Goal: Task Accomplishment & Management: Manage account settings

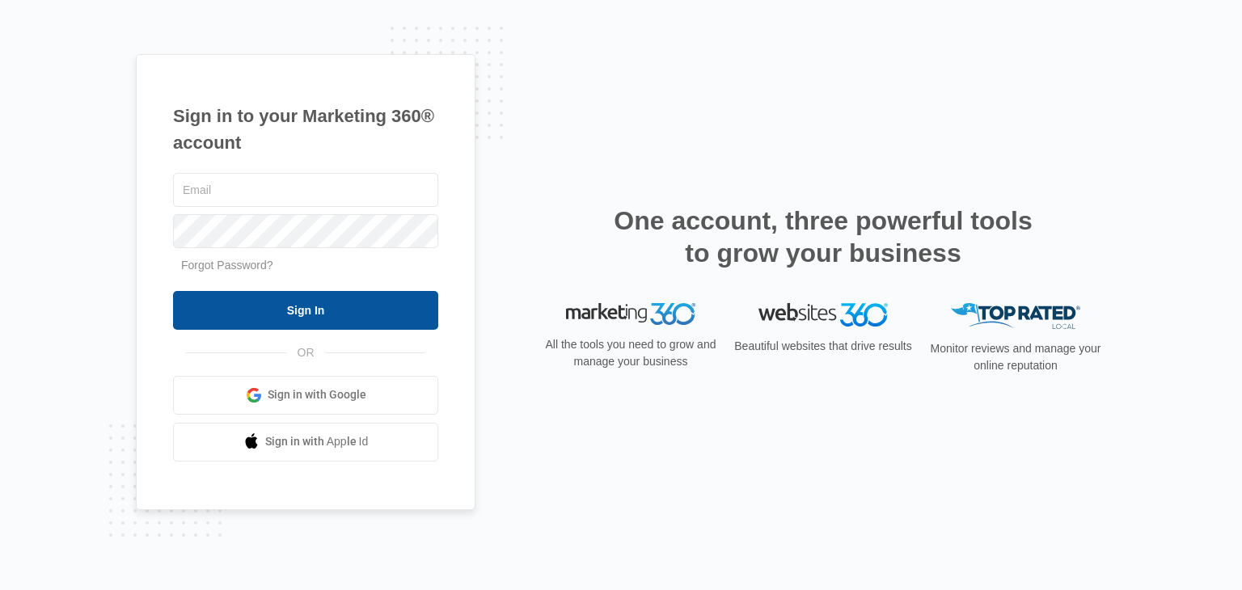
type input "manderson@stonebridgebuilders.net"
click at [288, 310] on input "Sign In" at bounding box center [305, 310] width 265 height 39
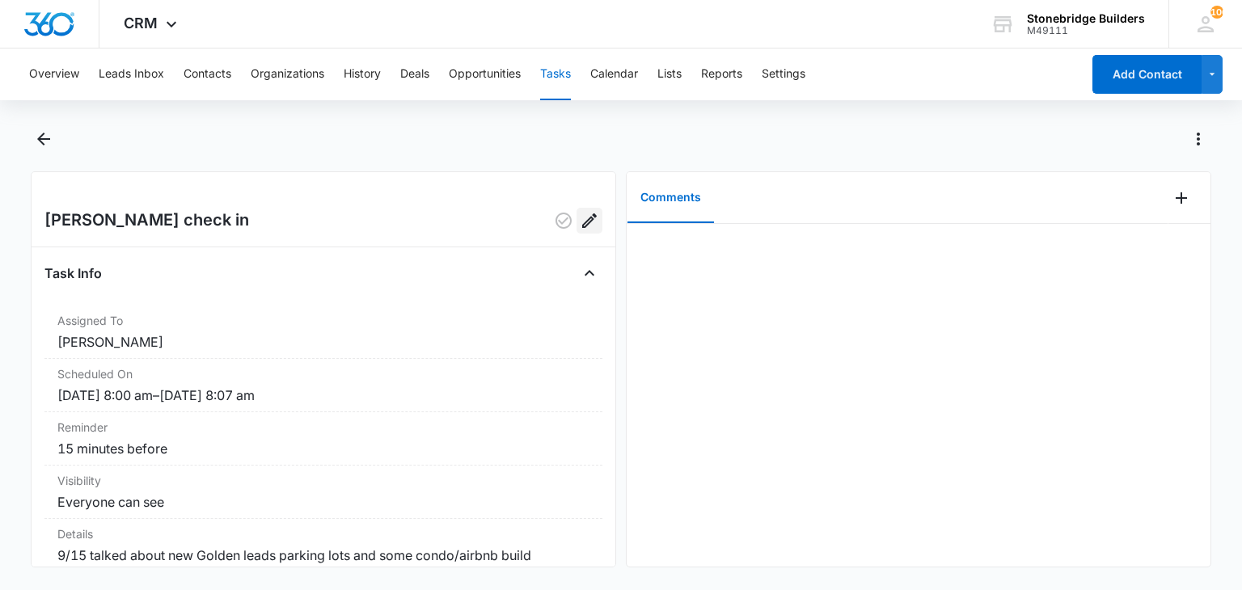
click at [580, 222] on icon "Edit" at bounding box center [589, 220] width 19 height 19
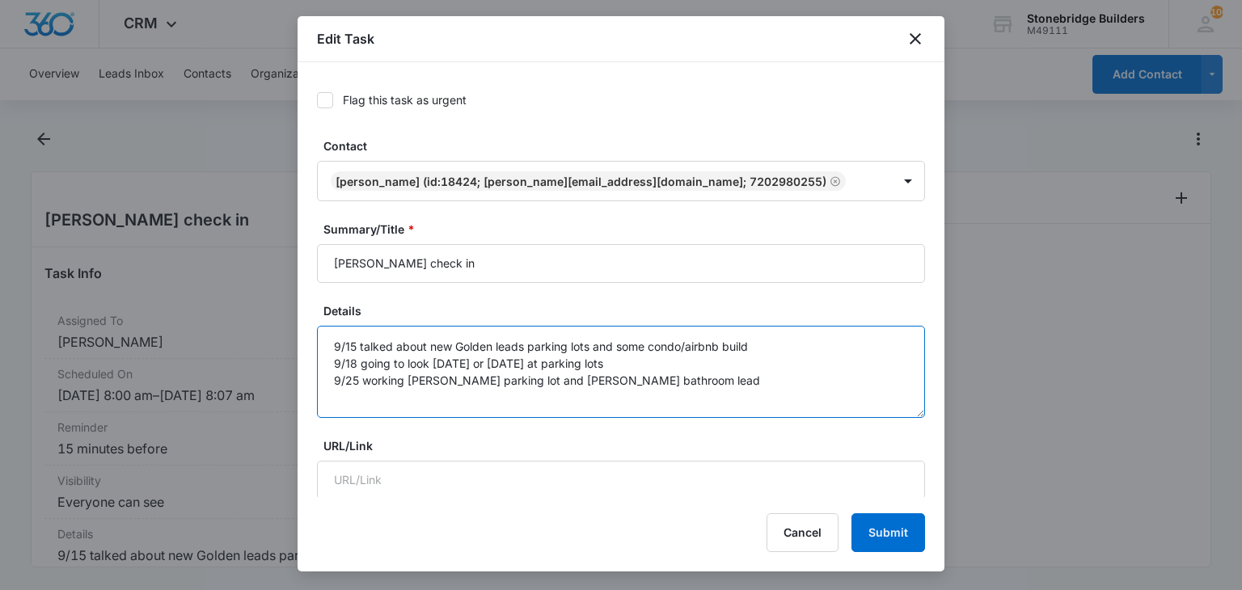
click at [700, 379] on textarea "9/15 talked about new Golden leads parking lots and some condo/airbnb build 9/1…" at bounding box center [621, 372] width 608 height 92
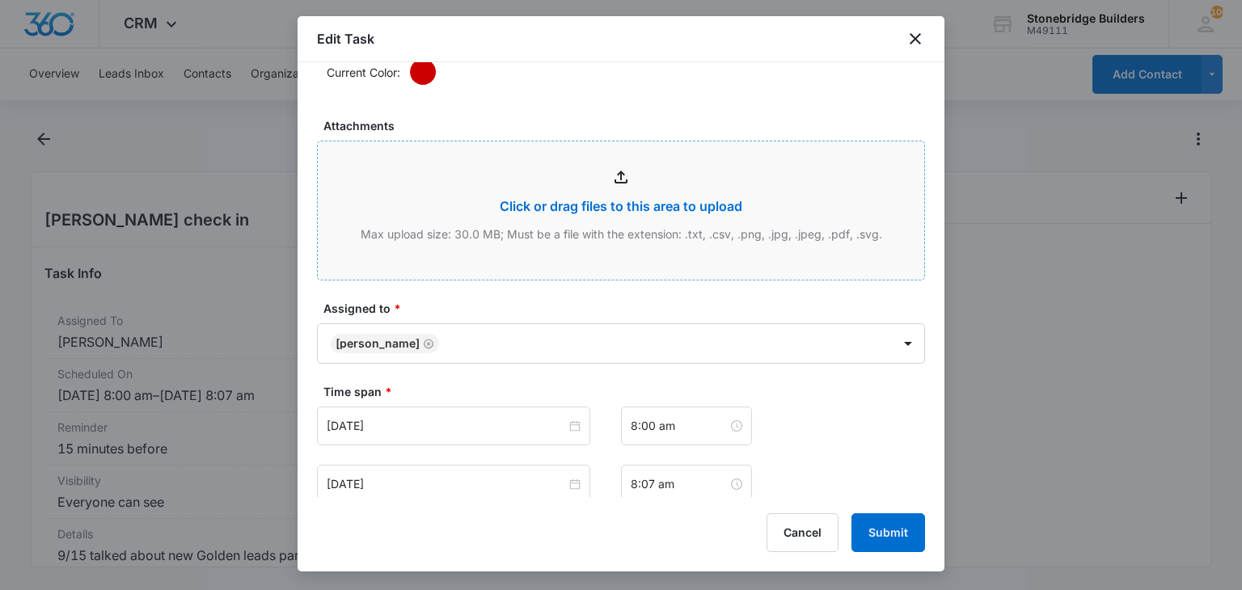
scroll to position [970, 0]
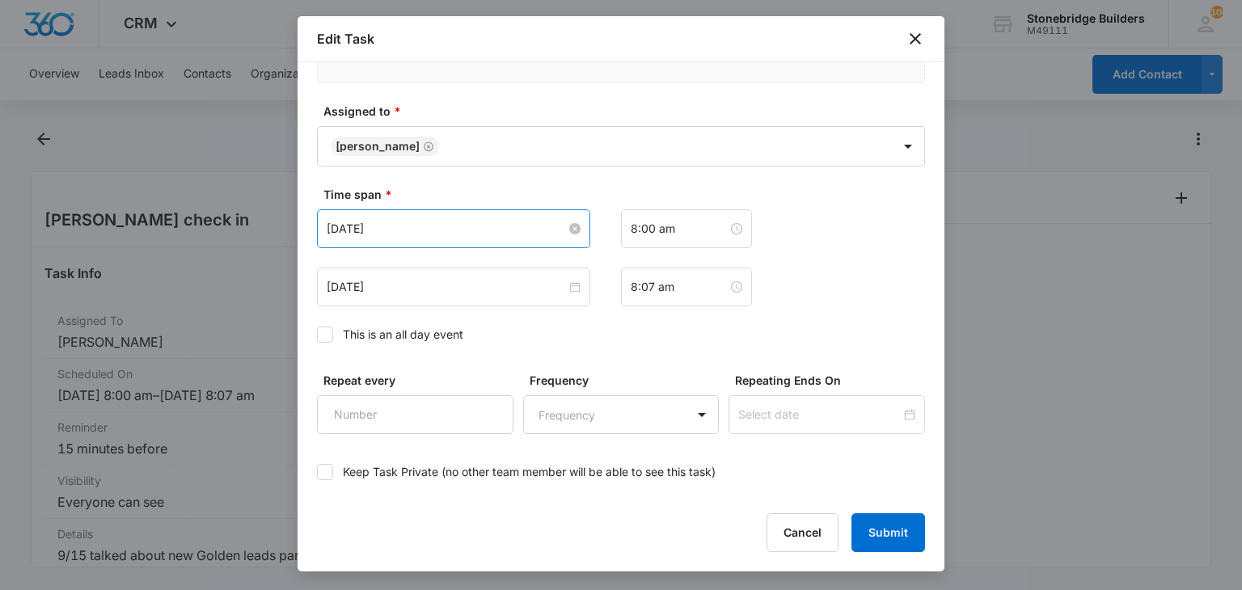
type textarea "9/15 talked about new Golden leads parking lots and some condo/airbnb build 9/1…"
click at [359, 225] on input "[DATE]" at bounding box center [446, 229] width 239 height 18
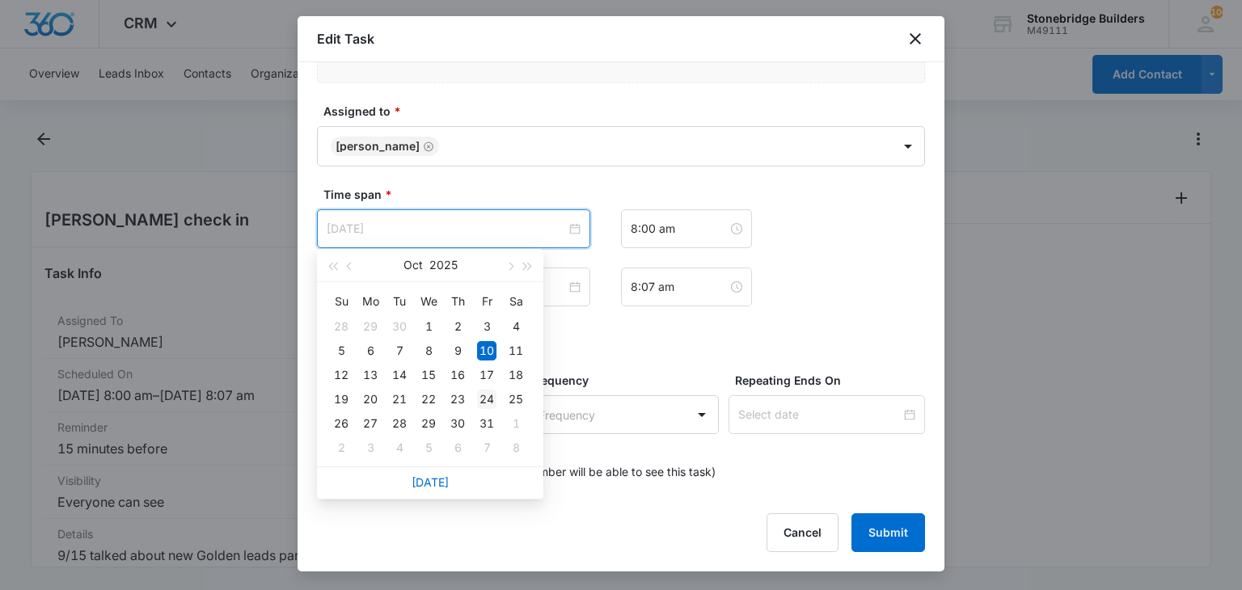
type input "[DATE]"
click at [483, 396] on div "24" at bounding box center [486, 399] width 19 height 19
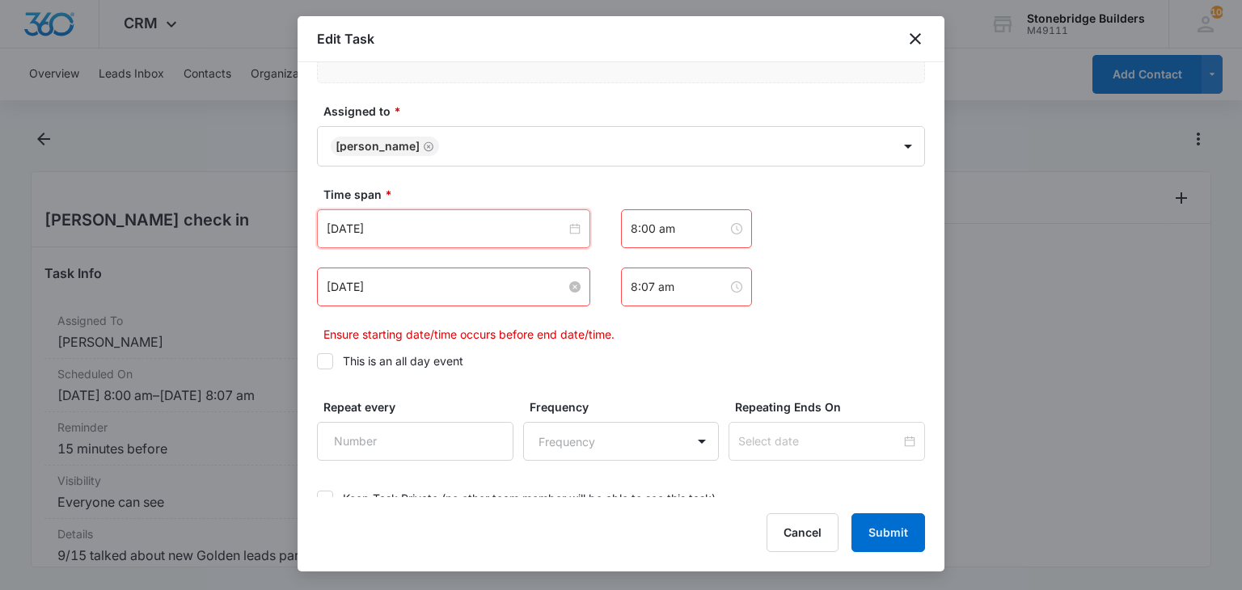
click at [355, 281] on input "[DATE]" at bounding box center [446, 287] width 239 height 18
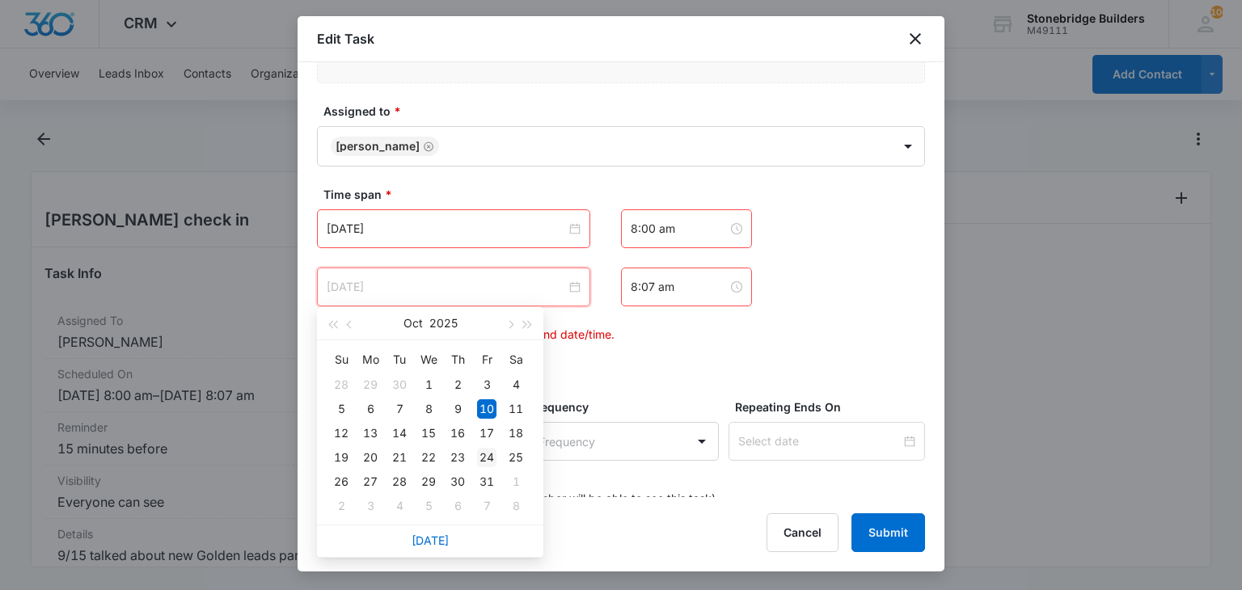
type input "[DATE]"
click at [487, 454] on div "24" at bounding box center [486, 457] width 19 height 19
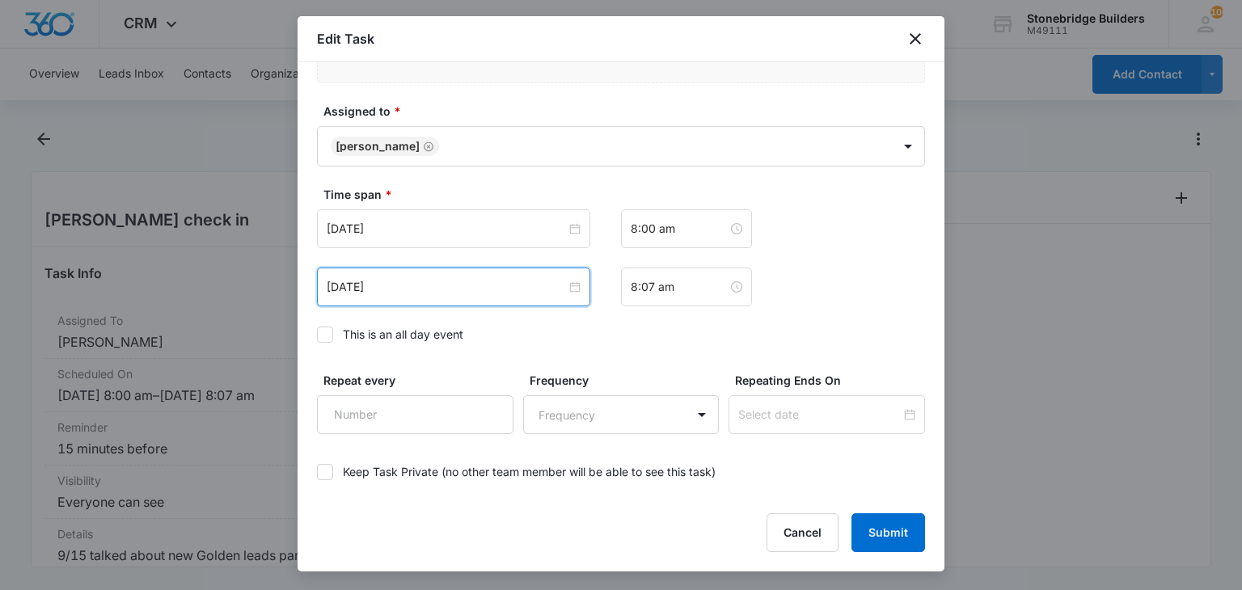
scroll to position [1043, 0]
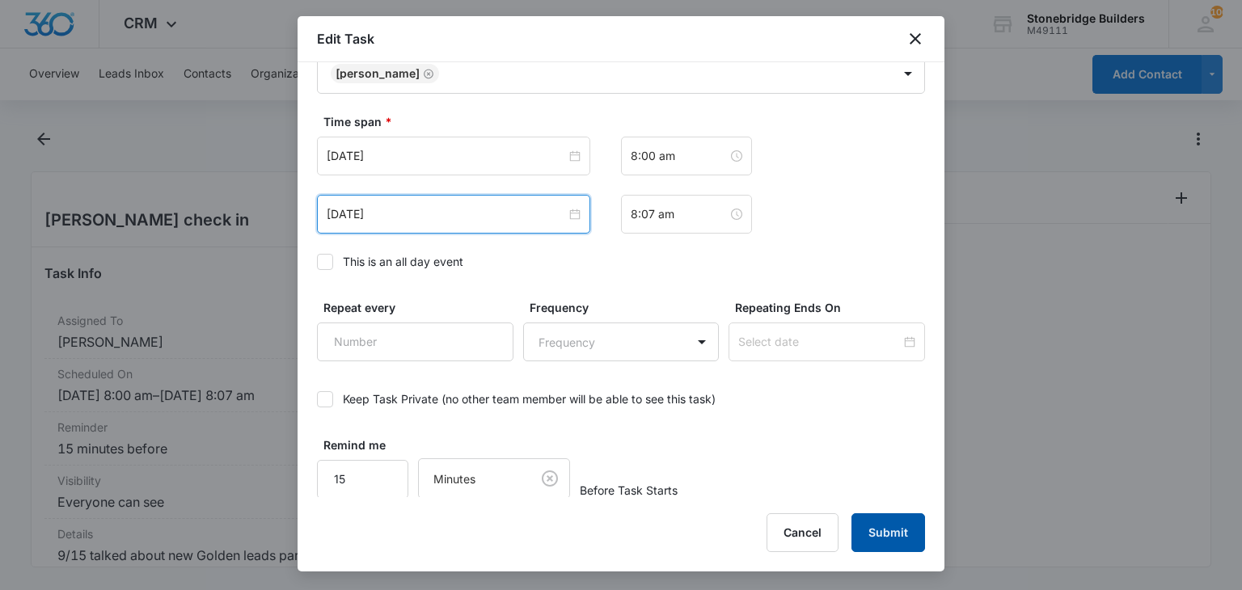
click at [886, 536] on button "Submit" at bounding box center [888, 532] width 74 height 39
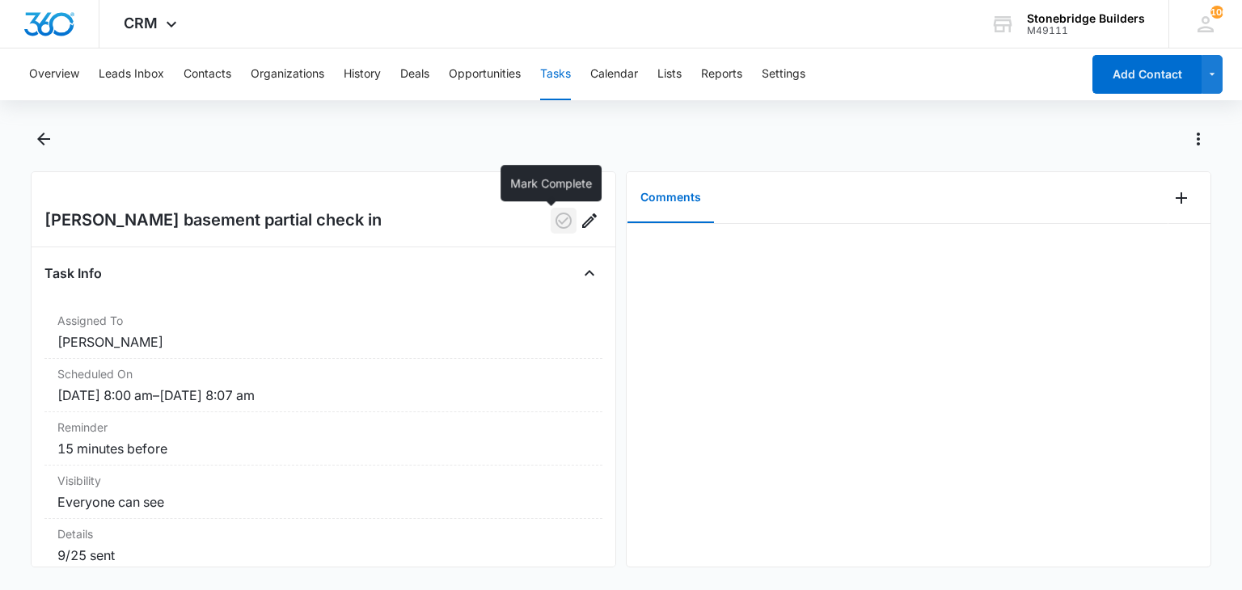
click at [556, 220] on icon "button" at bounding box center [563, 220] width 19 height 19
click at [452, 75] on button "Opportunities" at bounding box center [485, 75] width 72 height 52
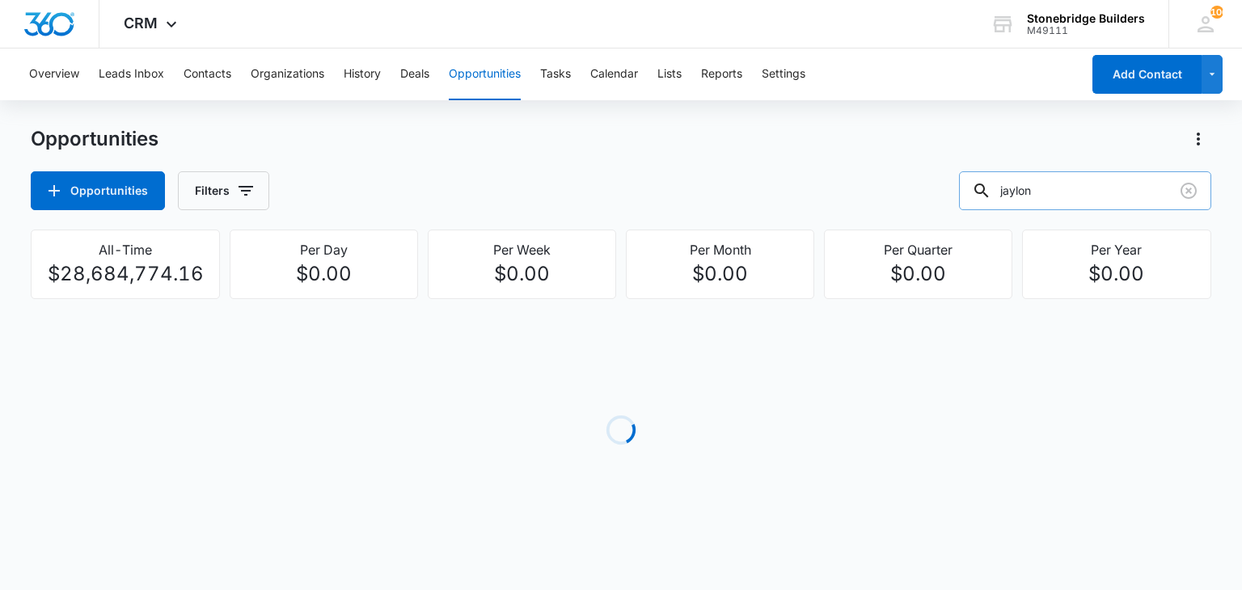
click at [1060, 201] on input "jaylon" at bounding box center [1085, 190] width 252 height 39
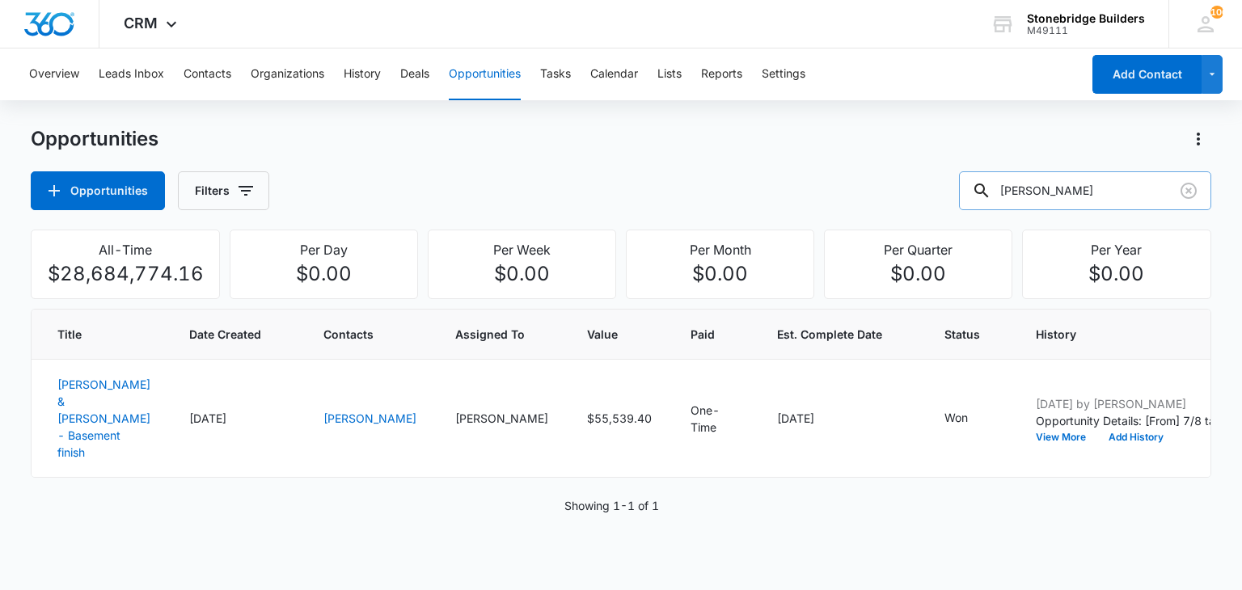
drag, startPoint x: 1041, startPoint y: 200, endPoint x: 982, endPoint y: 192, distance: 60.4
click at [984, 194] on div "fink" at bounding box center [1085, 190] width 252 height 39
type input "warman"
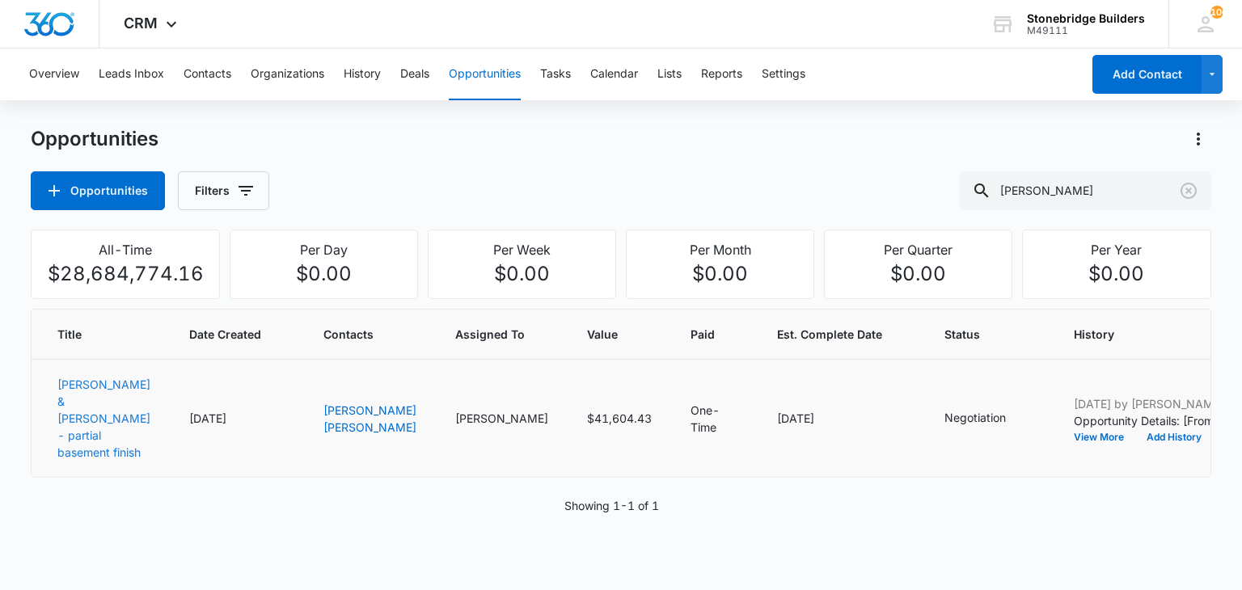
click at [83, 383] on link "Warman, Jesse & Meredith - partial basement finish" at bounding box center [103, 419] width 93 height 82
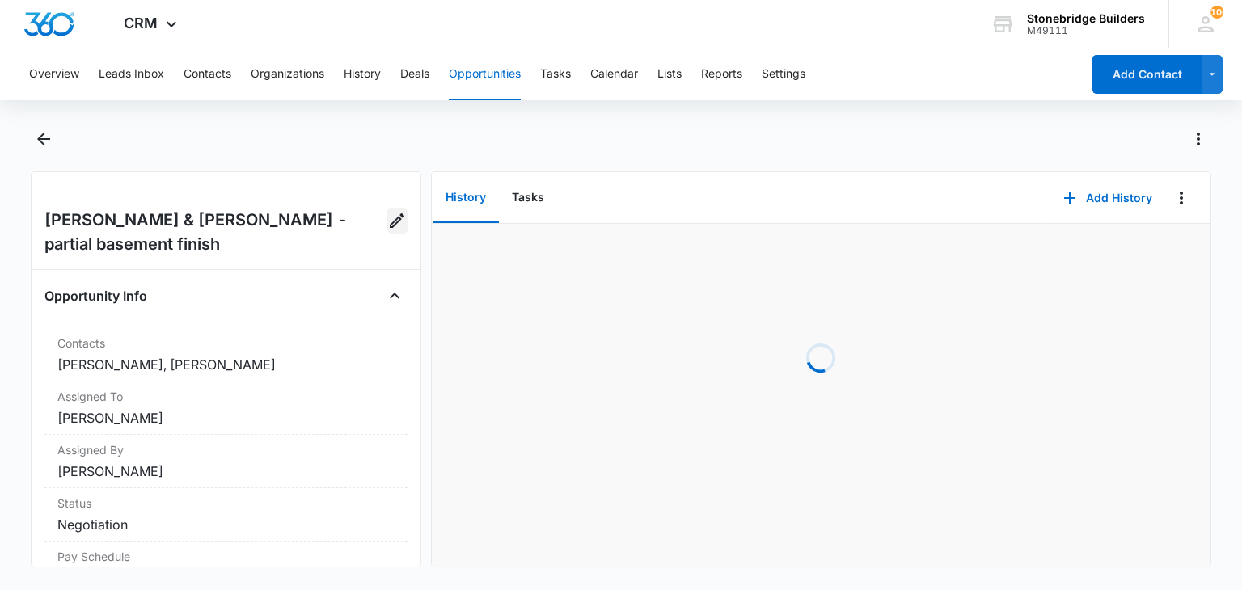
click at [387, 219] on icon "Edit Opportunity" at bounding box center [396, 220] width 19 height 19
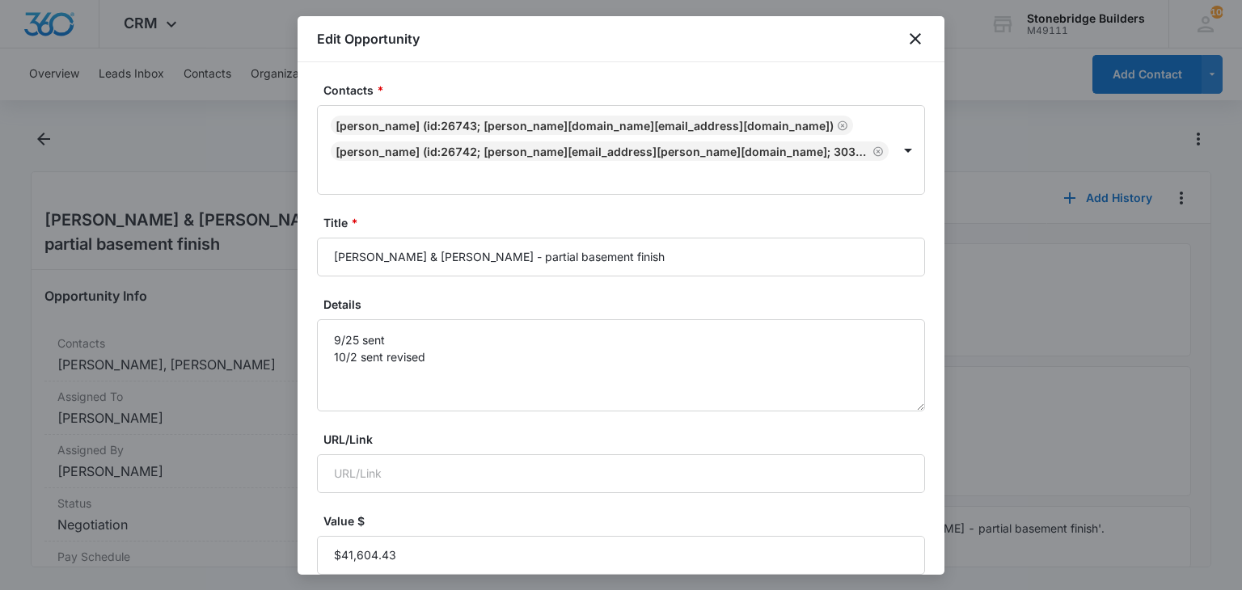
type input "Sep 26, 2025"
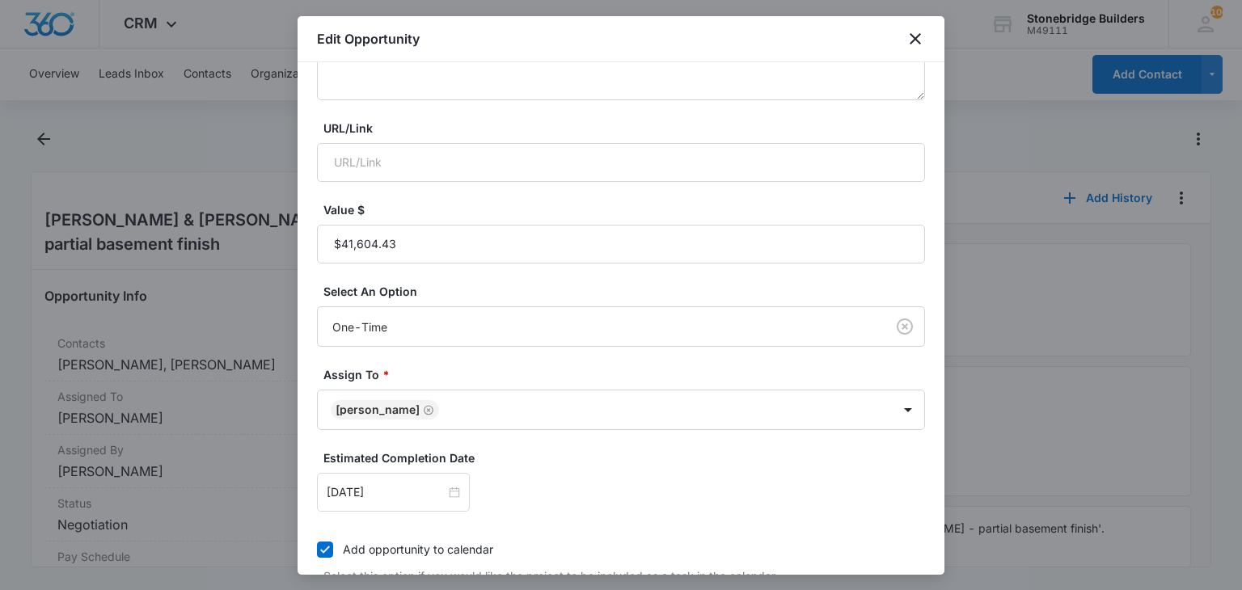
scroll to position [485, 0]
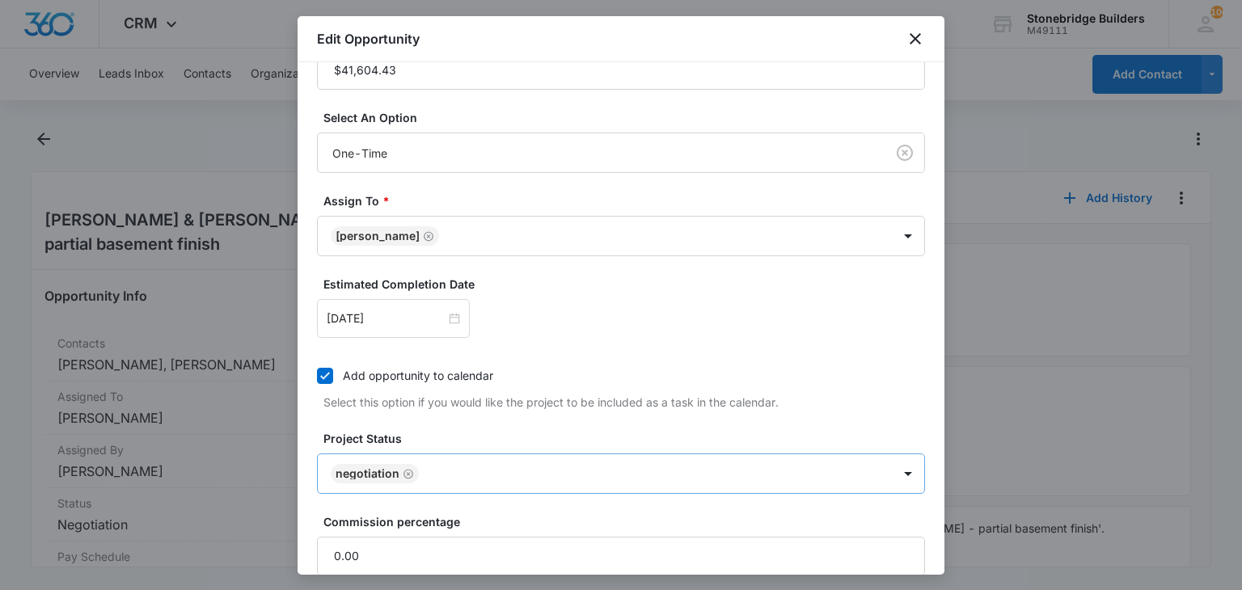
click at [406, 469] on icon "Remove Negotiation" at bounding box center [408, 474] width 10 height 10
click at [406, 444] on body "CRM Apps Reputation Websites Forms CRM Email Social Content Ads Intelligence Fi…" at bounding box center [621, 295] width 1242 height 590
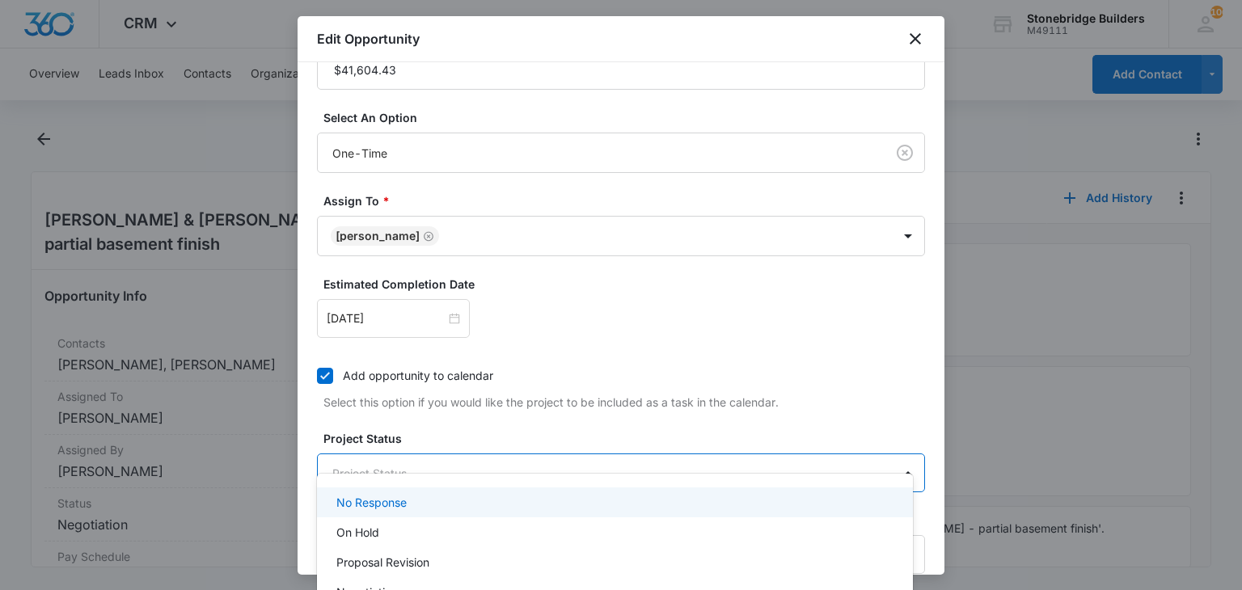
scroll to position [145, 0]
click at [394, 514] on div "Won" at bounding box center [613, 509] width 554 height 17
click at [517, 407] on div at bounding box center [621, 295] width 1242 height 590
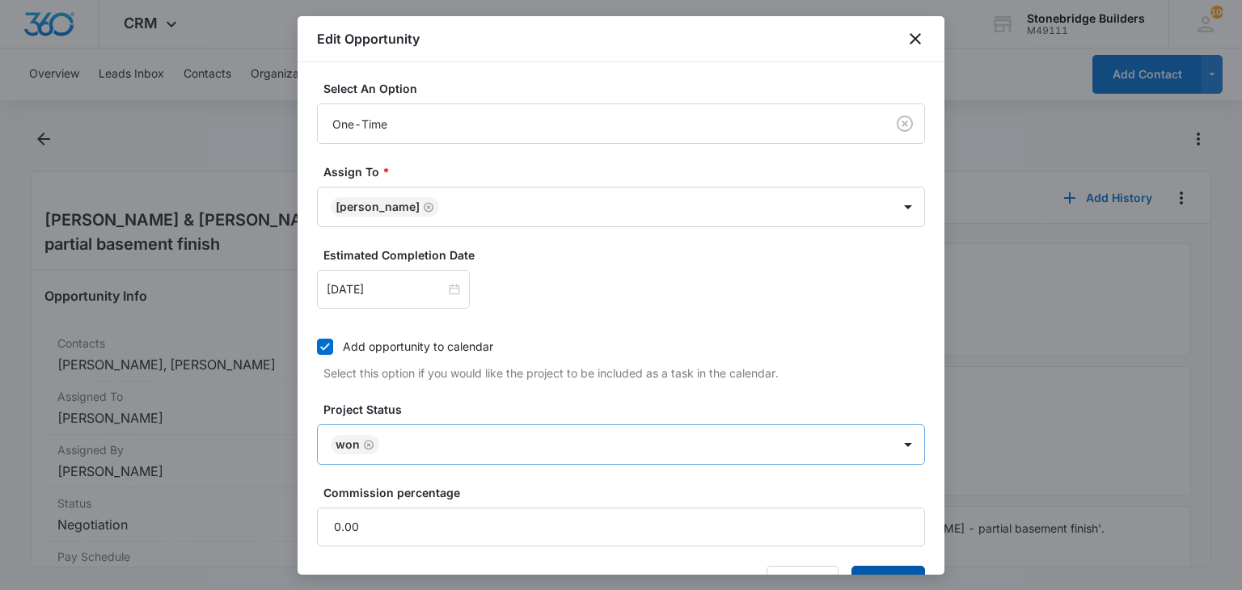
scroll to position [538, 0]
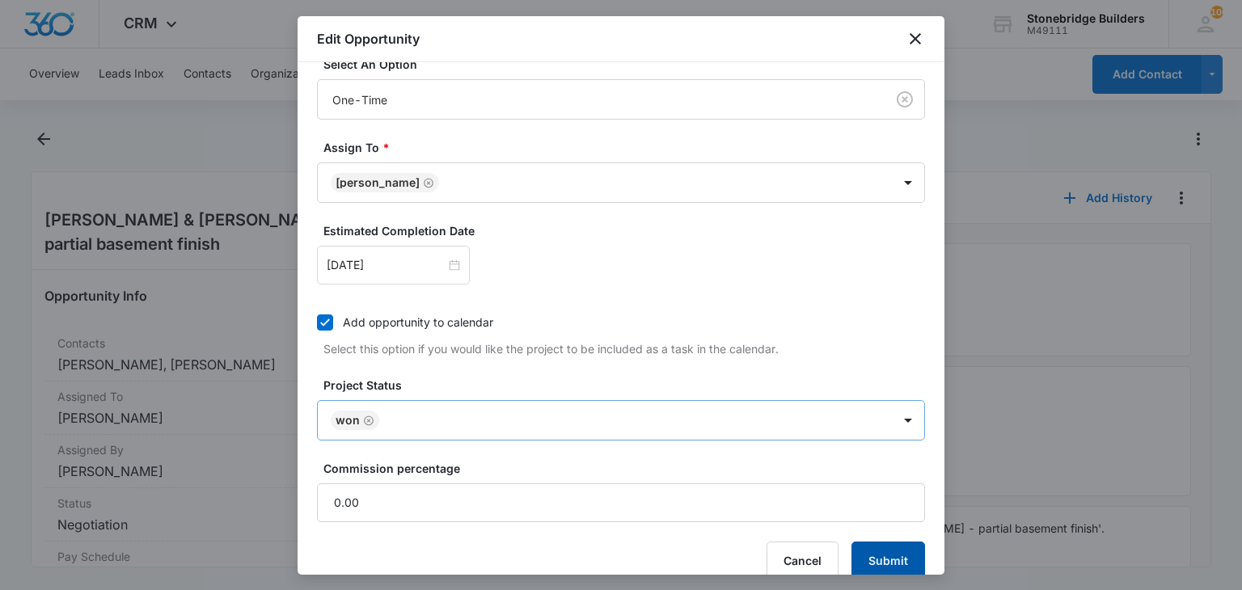
click at [865, 549] on button "Submit" at bounding box center [888, 561] width 74 height 39
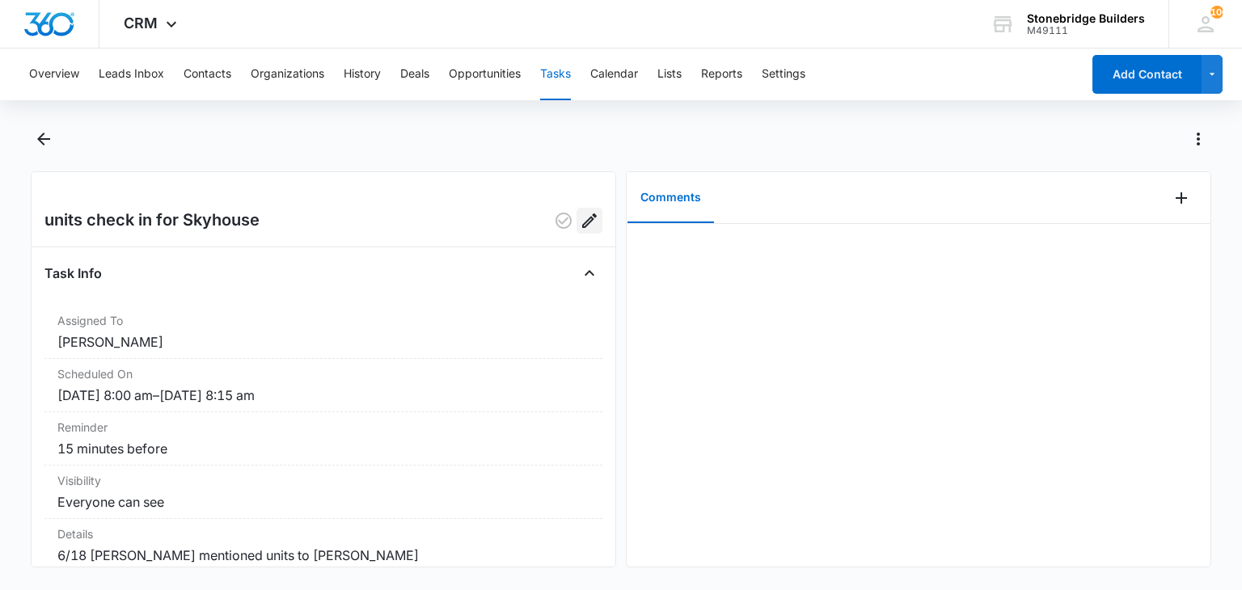
click at [580, 211] on icon "Edit" at bounding box center [589, 220] width 19 height 19
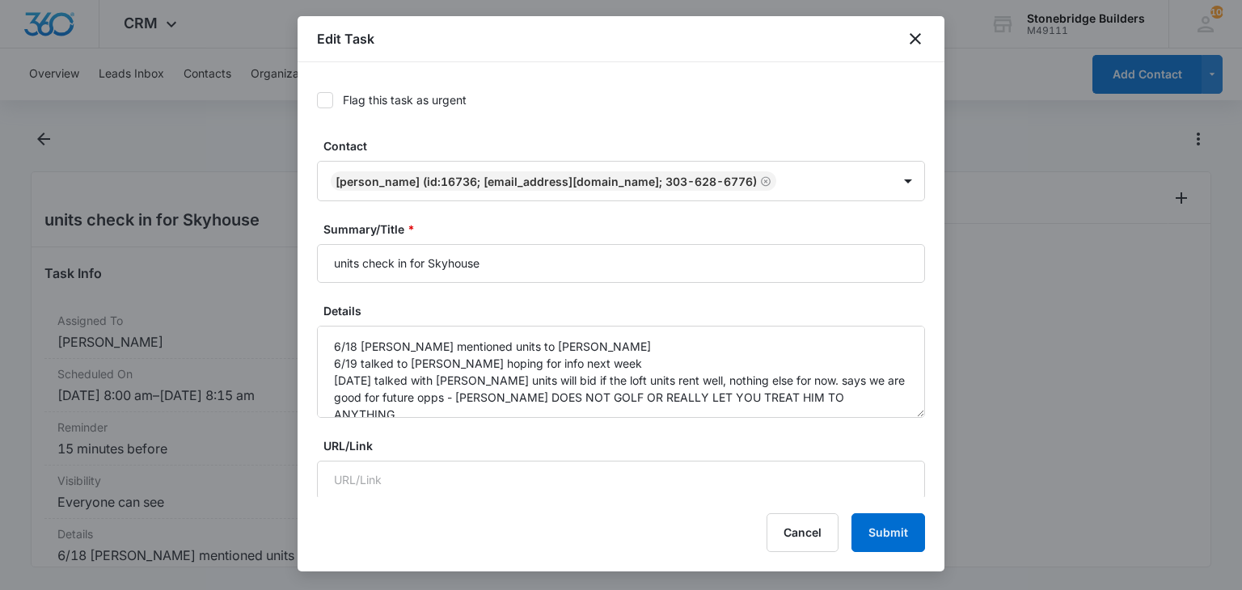
type input "[DATE]"
type input "8:00 am"
type input "[DATE]"
type input "8:15 am"
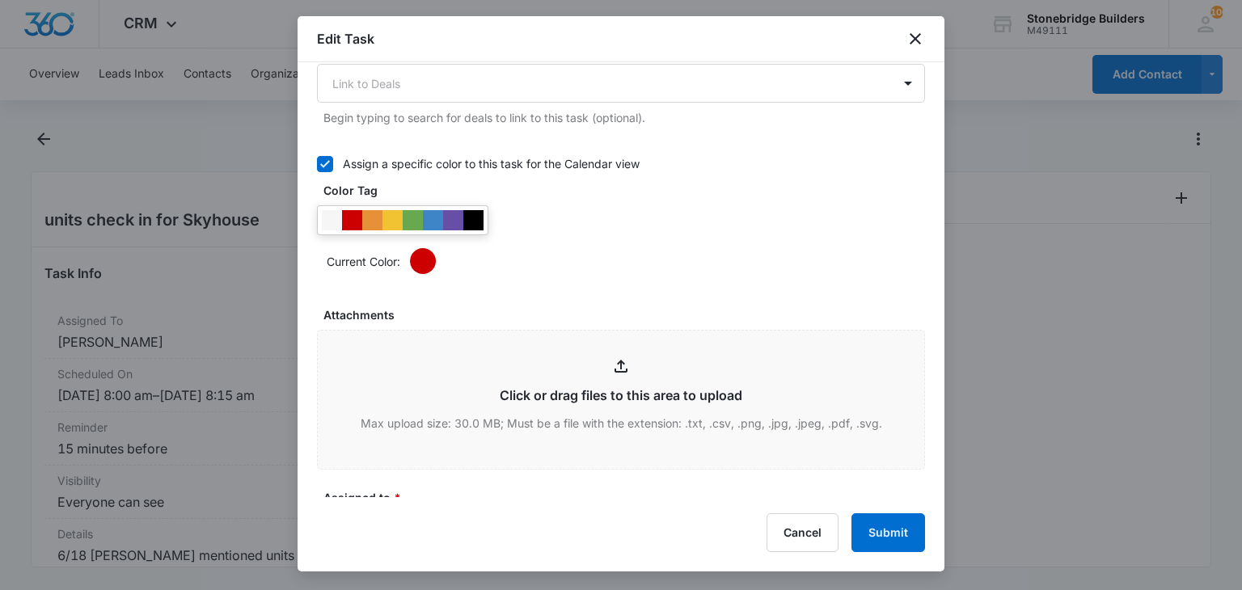
scroll to position [808, 0]
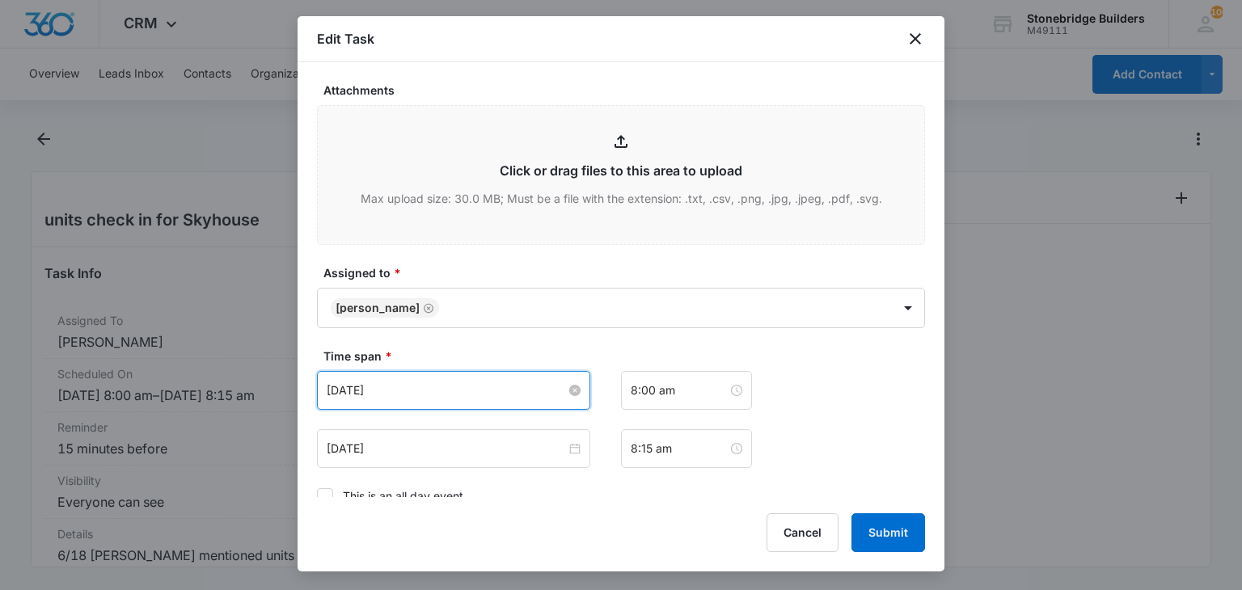
click at [357, 386] on input "[DATE]" at bounding box center [446, 391] width 239 height 18
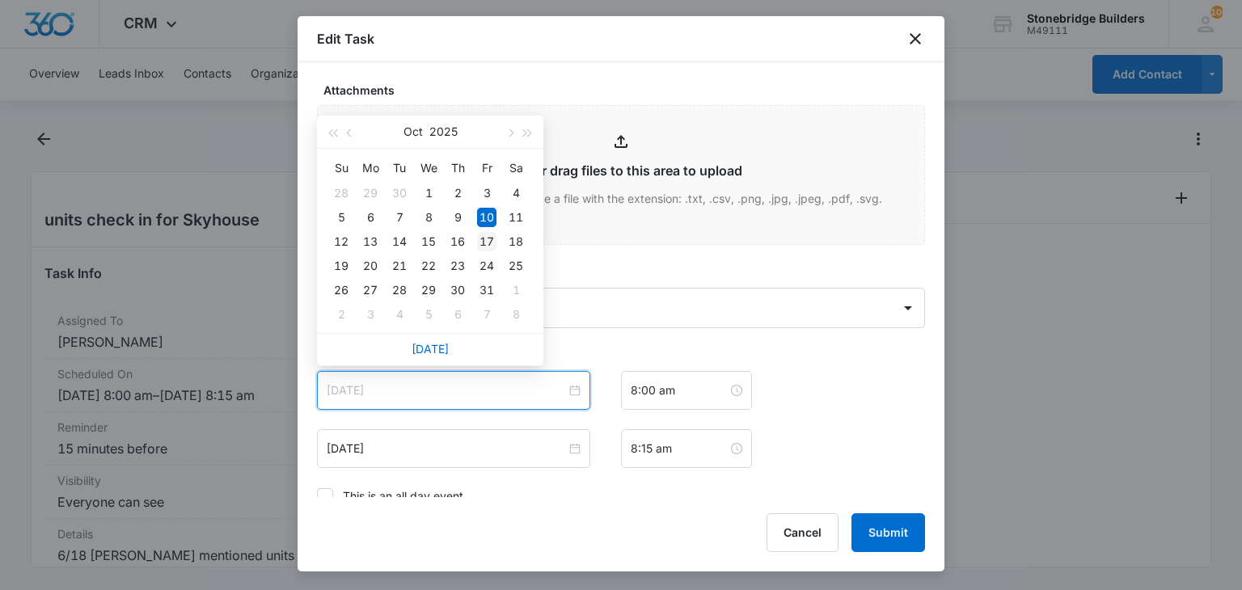
type input "[DATE]"
click at [483, 247] on div "17" at bounding box center [486, 241] width 19 height 19
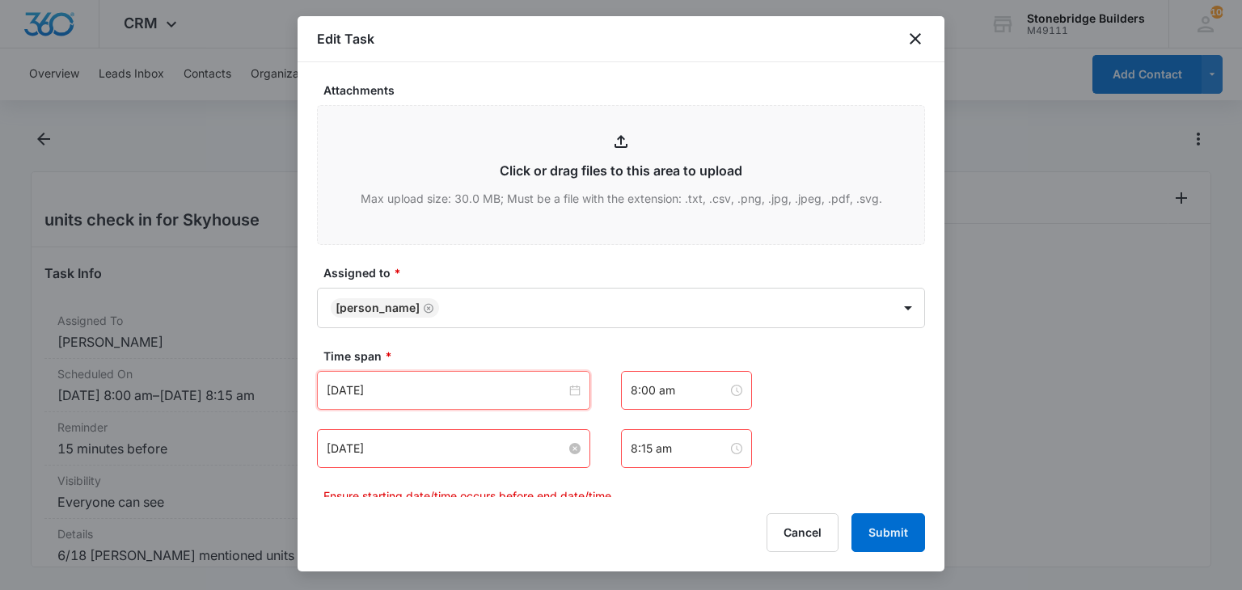
click at [365, 446] on input "[DATE]" at bounding box center [446, 449] width 239 height 18
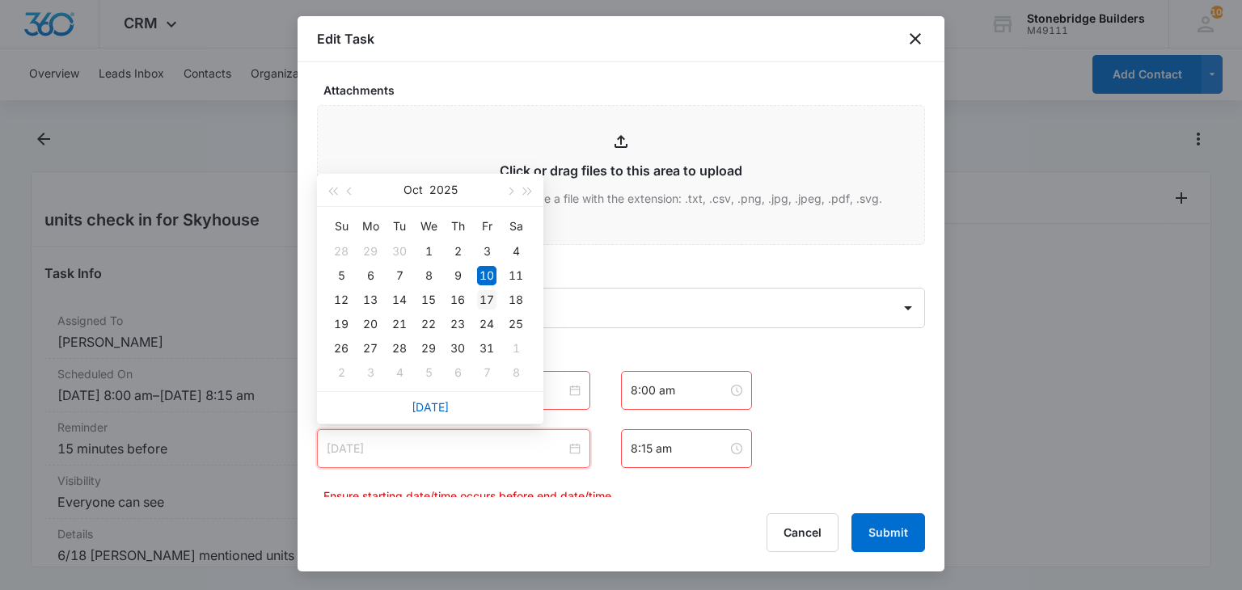
type input "[DATE]"
click at [480, 297] on div "17" at bounding box center [486, 299] width 19 height 19
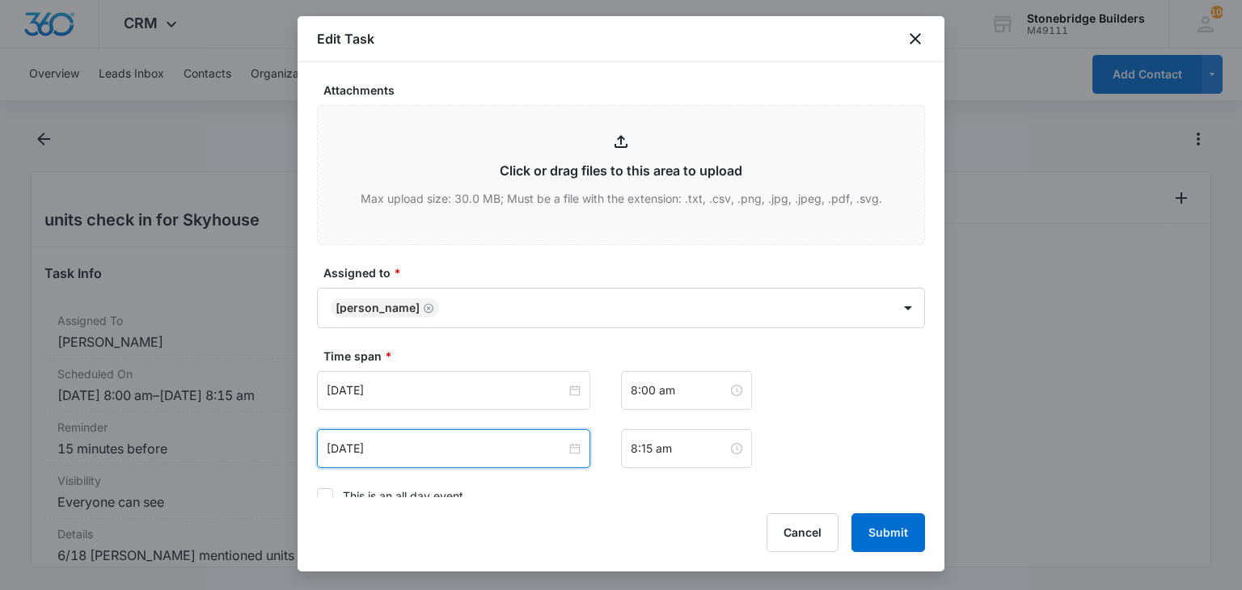
click at [851, 509] on div "Edit Task Flag this task as urgent Contact [PERSON_NAME] (ID:16736; [EMAIL_ADDR…" at bounding box center [621, 293] width 647 height 555
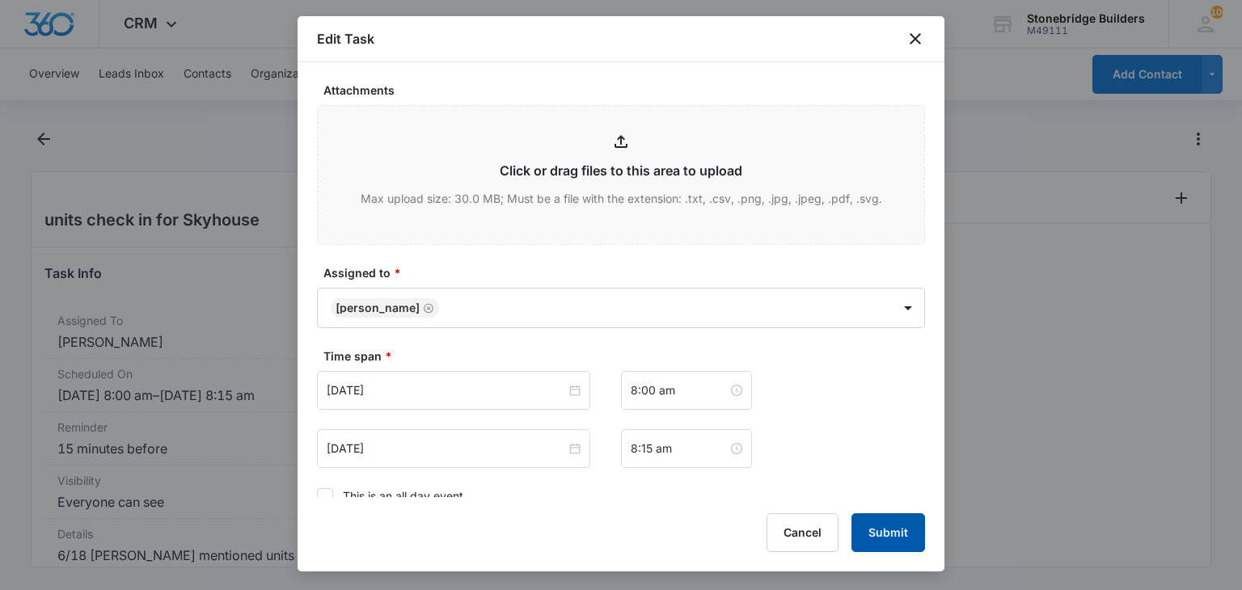
click at [865, 518] on button "Submit" at bounding box center [888, 532] width 74 height 39
